Goal: Check status

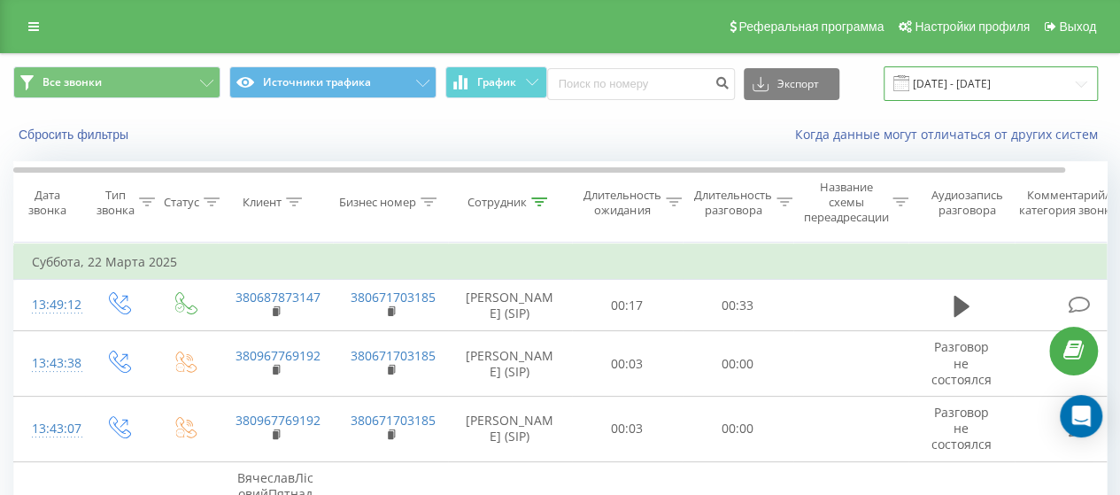
click at [1060, 84] on input "[DATE] - [DATE]" at bounding box center [990, 83] width 214 height 35
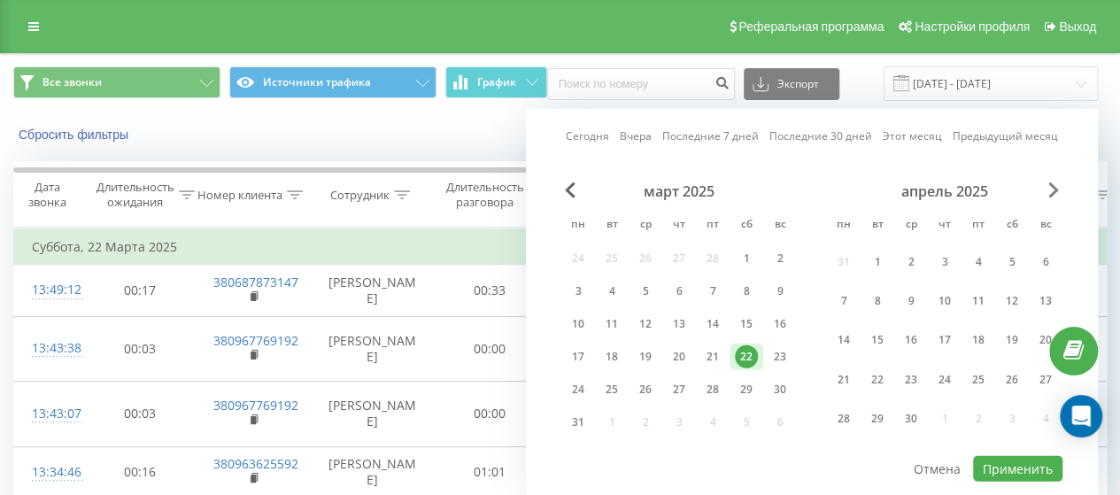
click at [1050, 190] on span "Next Month" at bounding box center [1053, 190] width 11 height 16
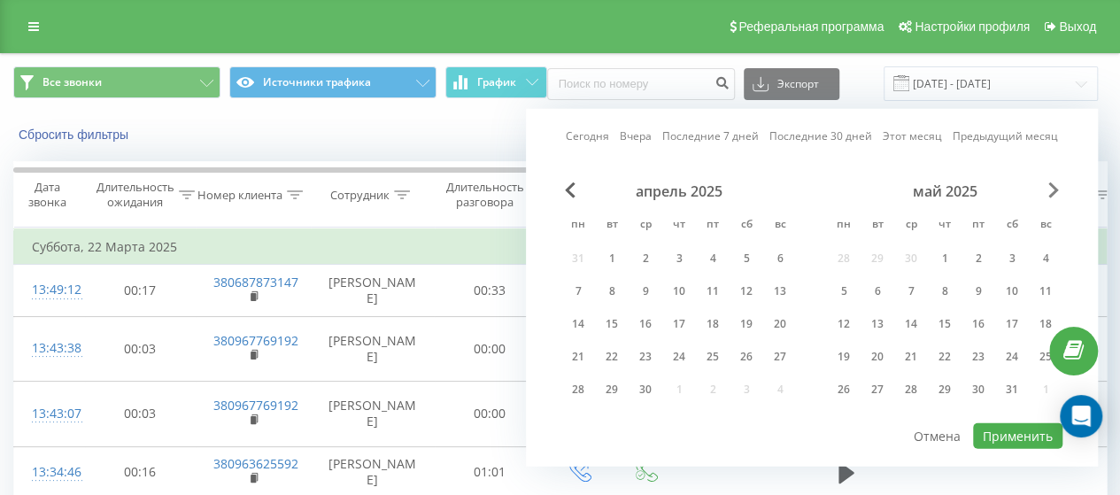
click at [1050, 190] on span "Next Month" at bounding box center [1053, 190] width 11 height 16
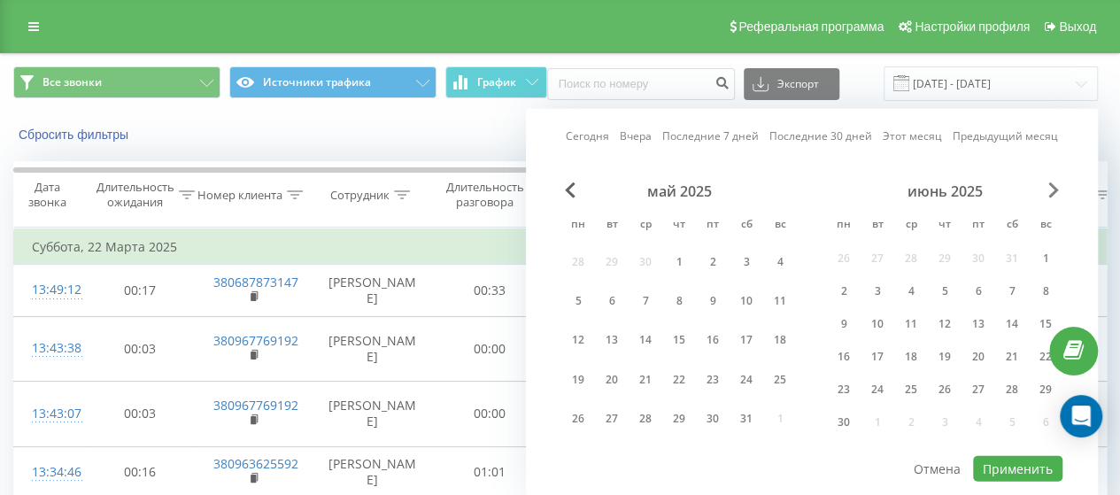
click at [1050, 190] on span "Next Month" at bounding box center [1053, 190] width 11 height 16
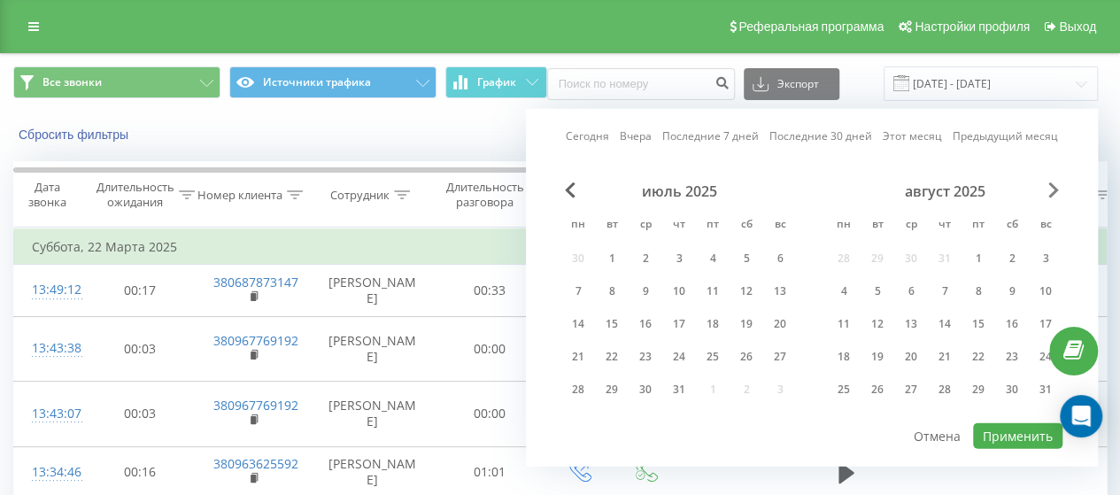
click at [1050, 190] on span "Next Month" at bounding box center [1053, 190] width 11 height 16
click at [716, 325] on div "19" at bounding box center [712, 323] width 23 height 23
click at [1011, 435] on button "Применить" at bounding box center [1017, 436] width 89 height 26
type input "[DATE] - [DATE]"
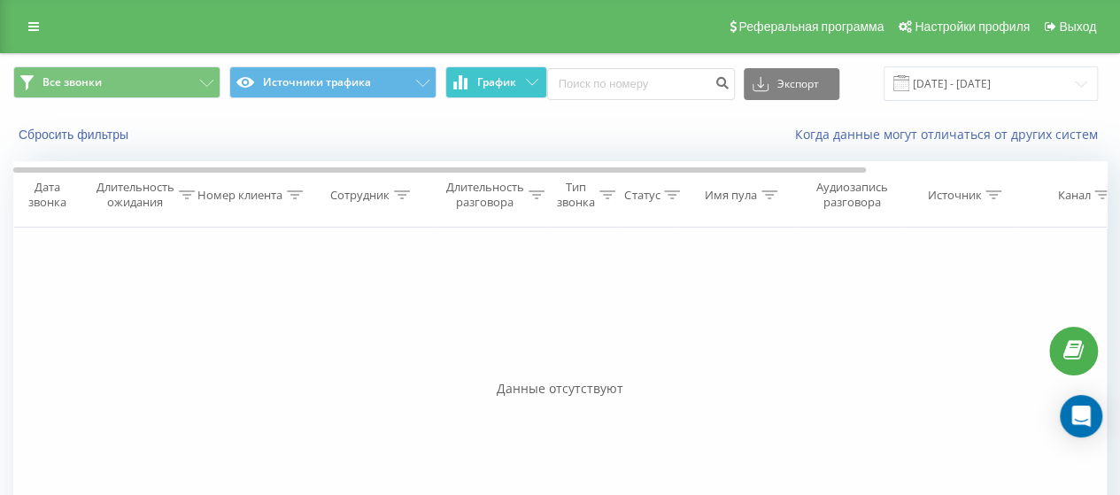
click at [523, 86] on button "График" at bounding box center [496, 82] width 102 height 32
